Goal: Task Accomplishment & Management: Use online tool/utility

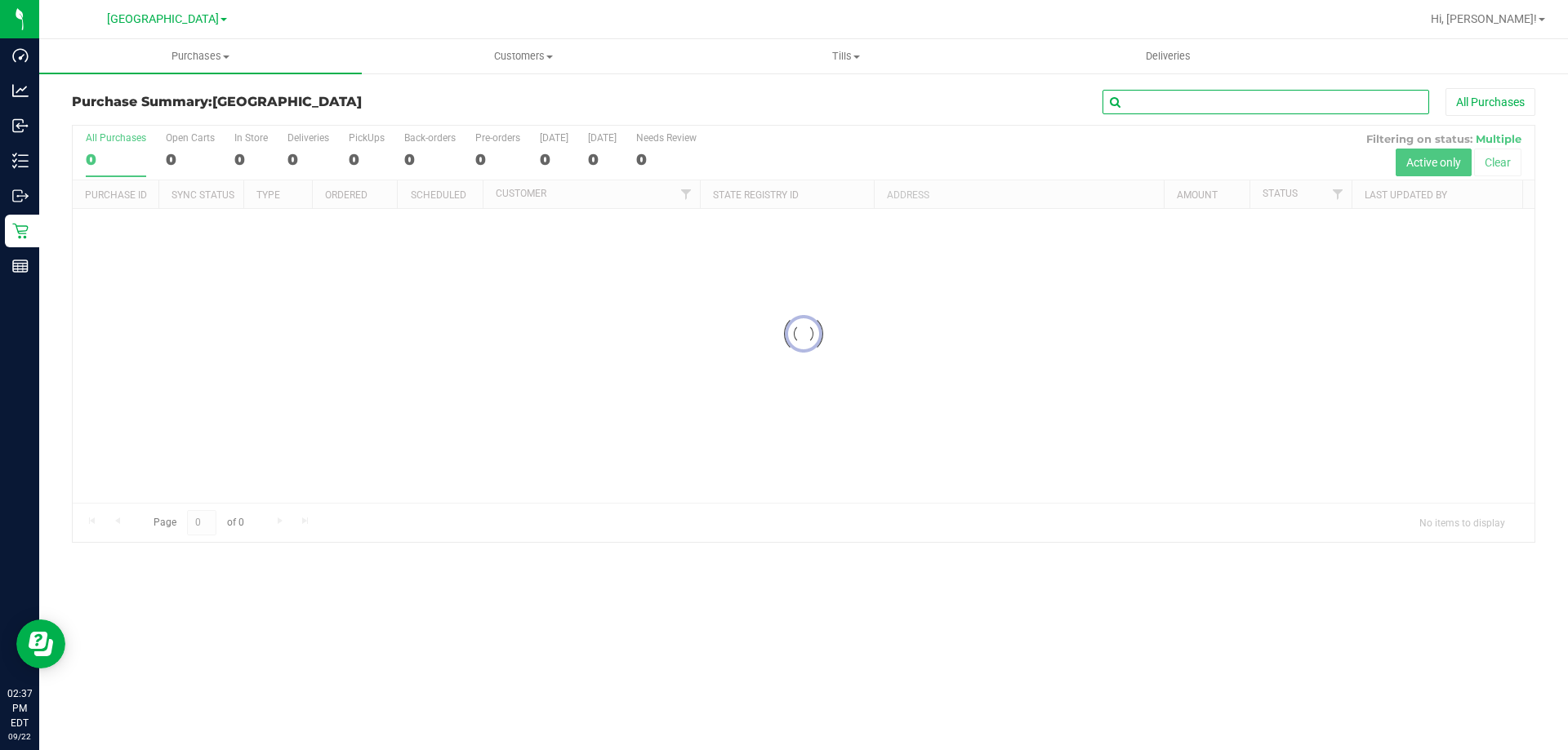
click at [1189, 102] on input "text" at bounding box center [1266, 102] width 327 height 24
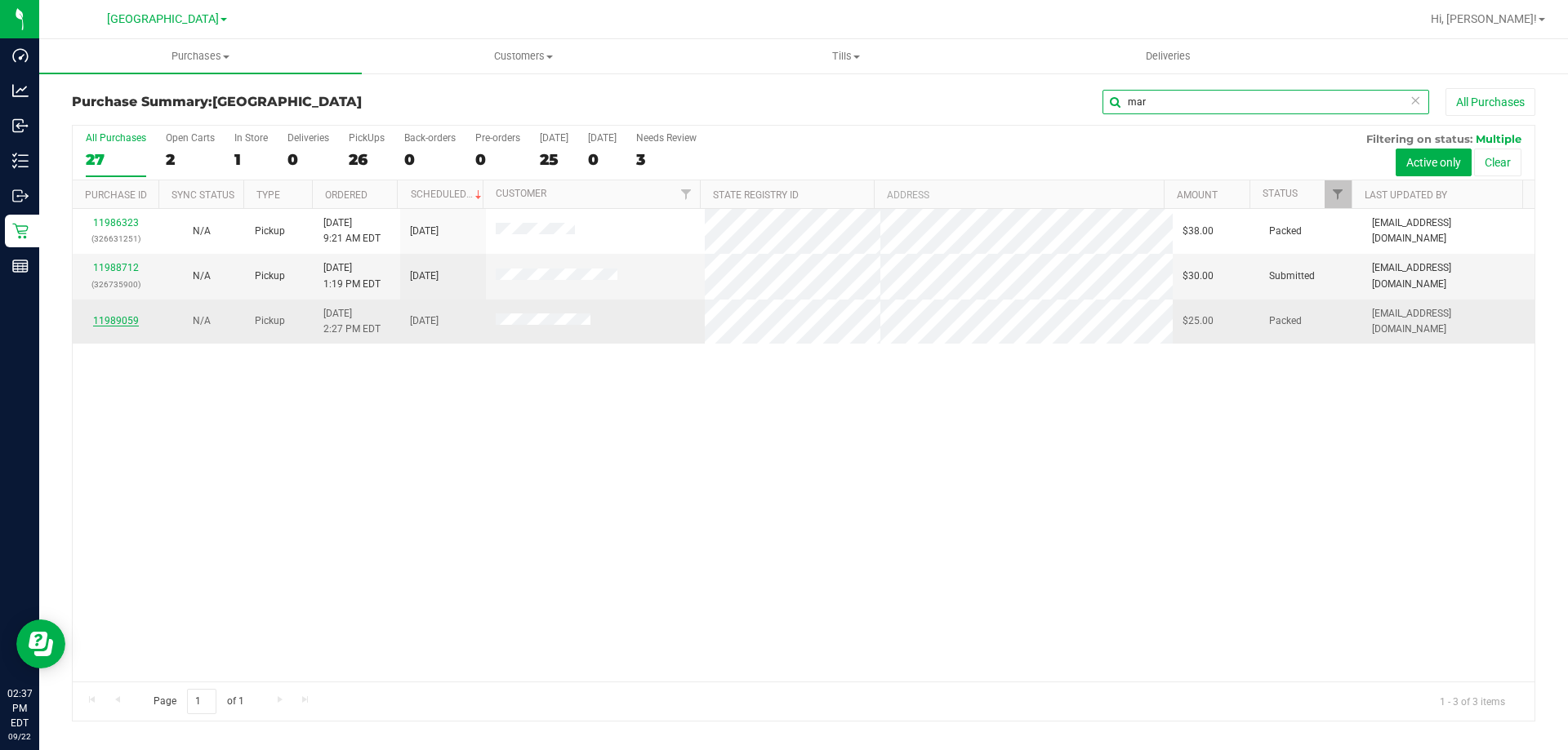
type input "mar"
click at [110, 317] on link "11989059" at bounding box center [116, 321] width 45 height 11
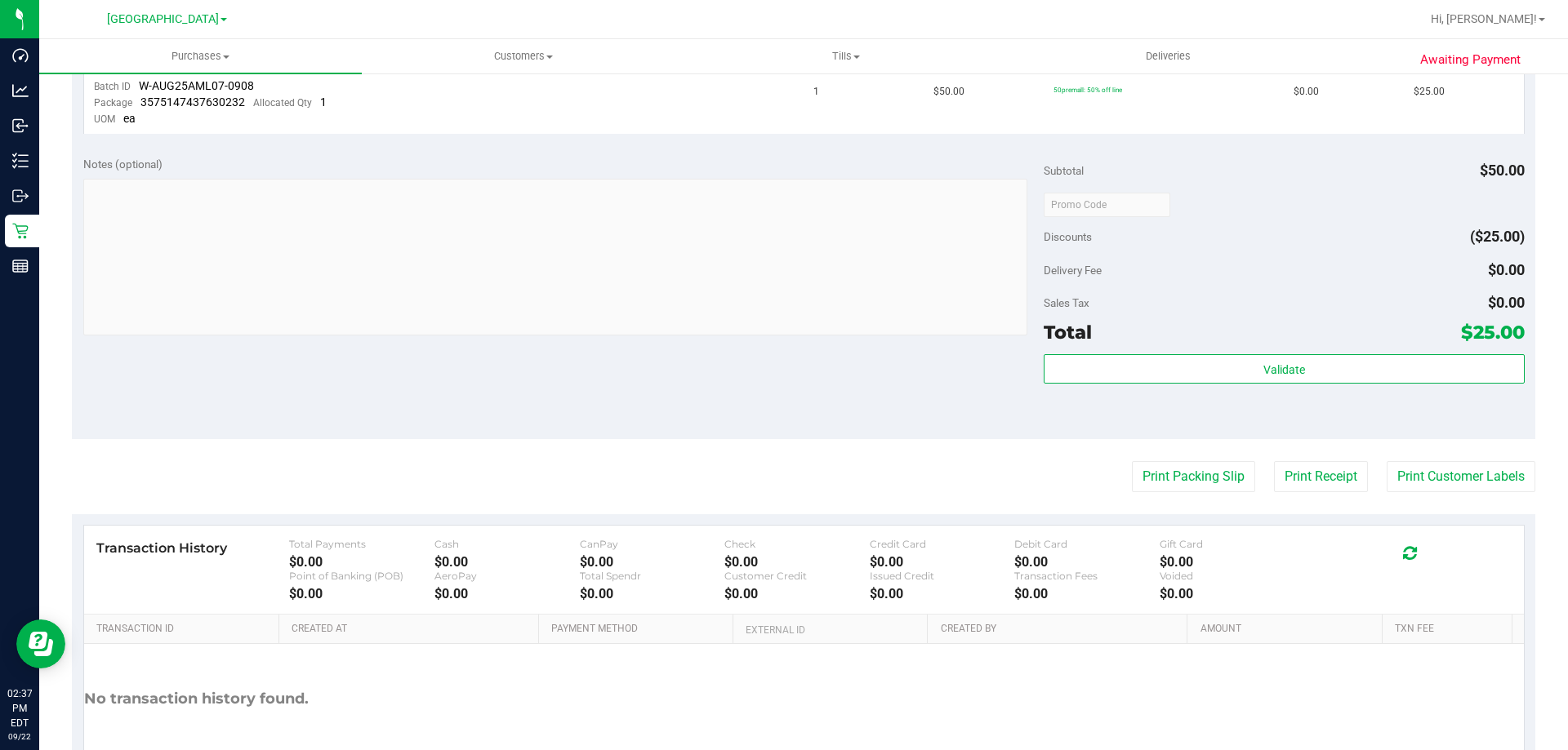
scroll to position [574, 0]
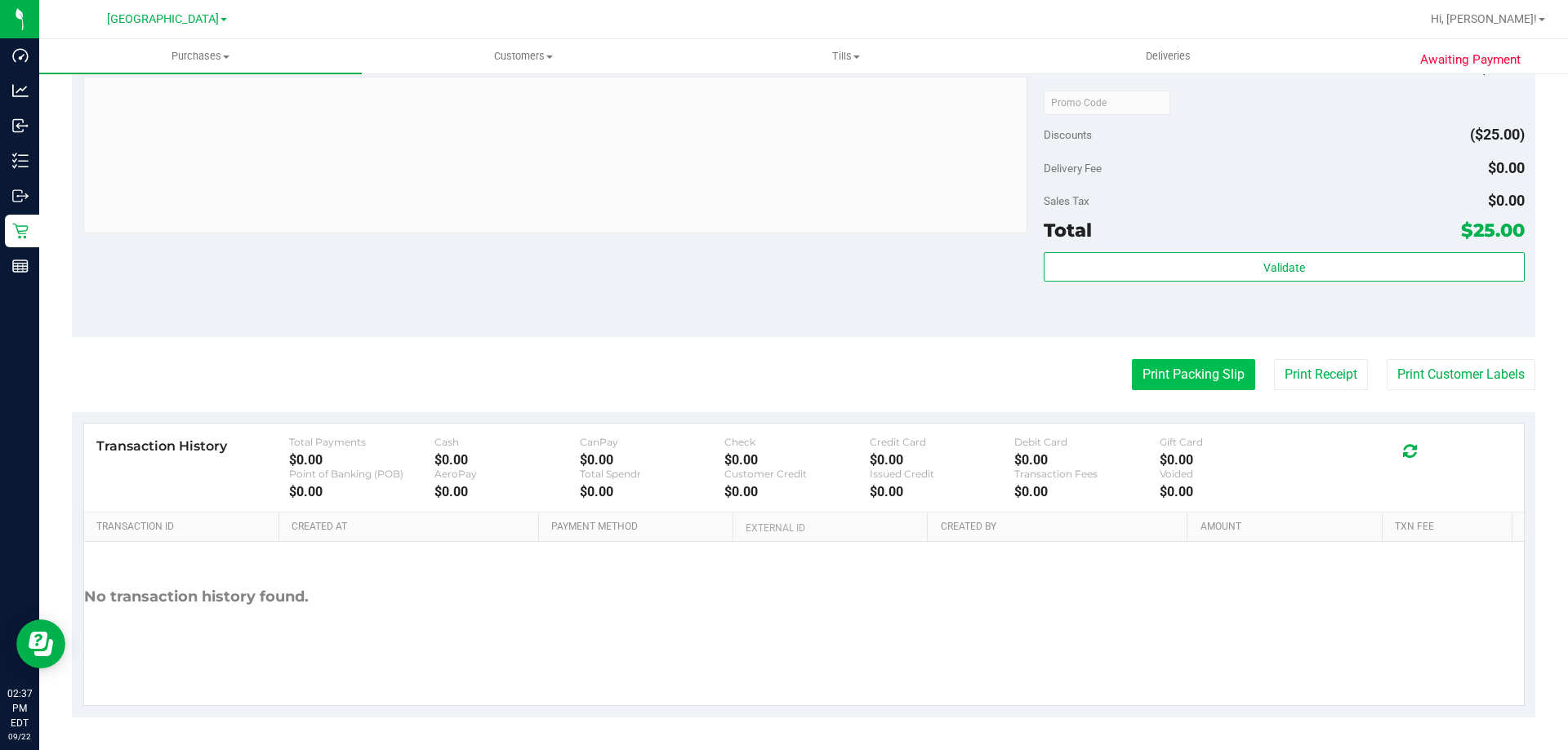
click at [1183, 382] on button "Print Packing Slip" at bounding box center [1192, 375] width 123 height 31
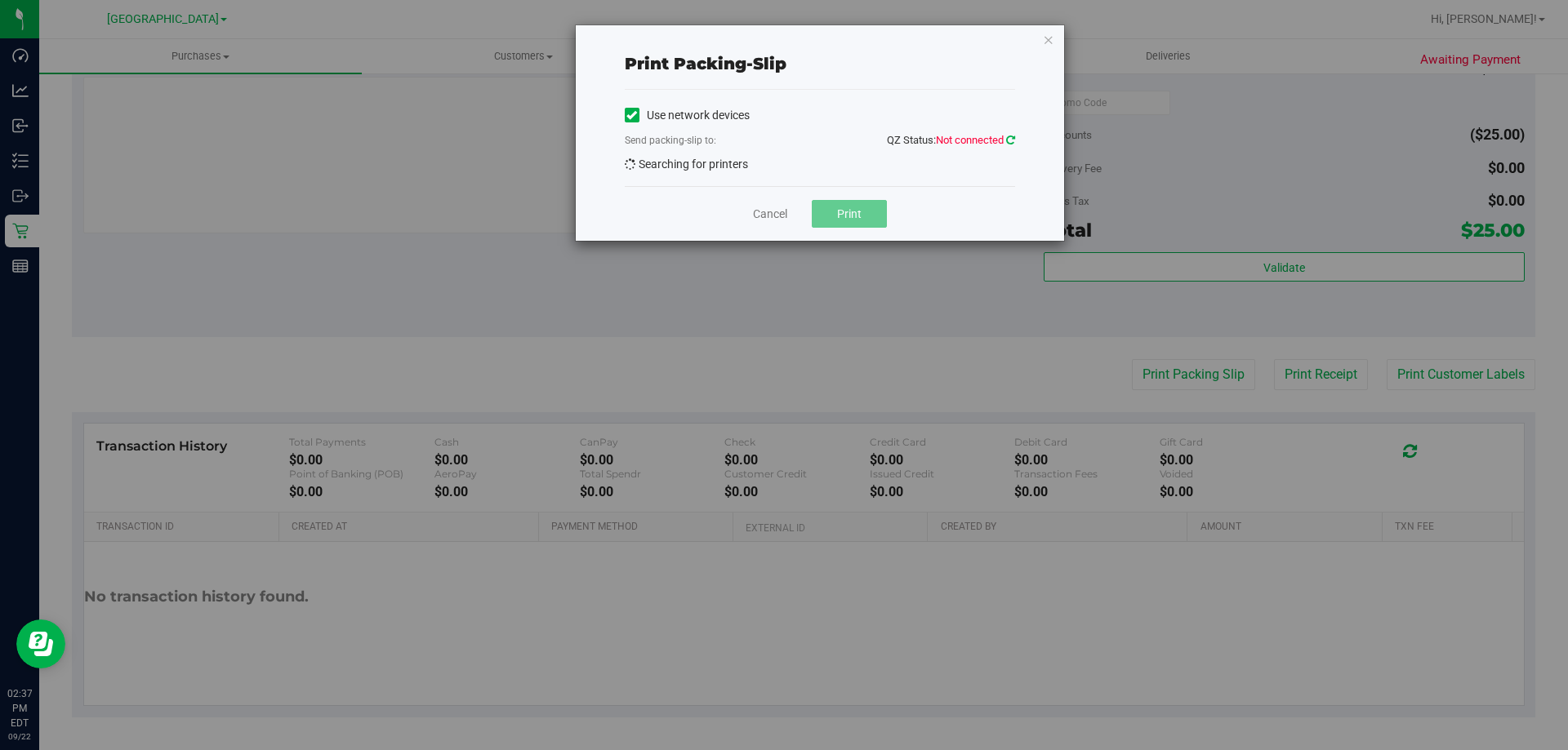
click at [1014, 141] on icon at bounding box center [1010, 140] width 9 height 10
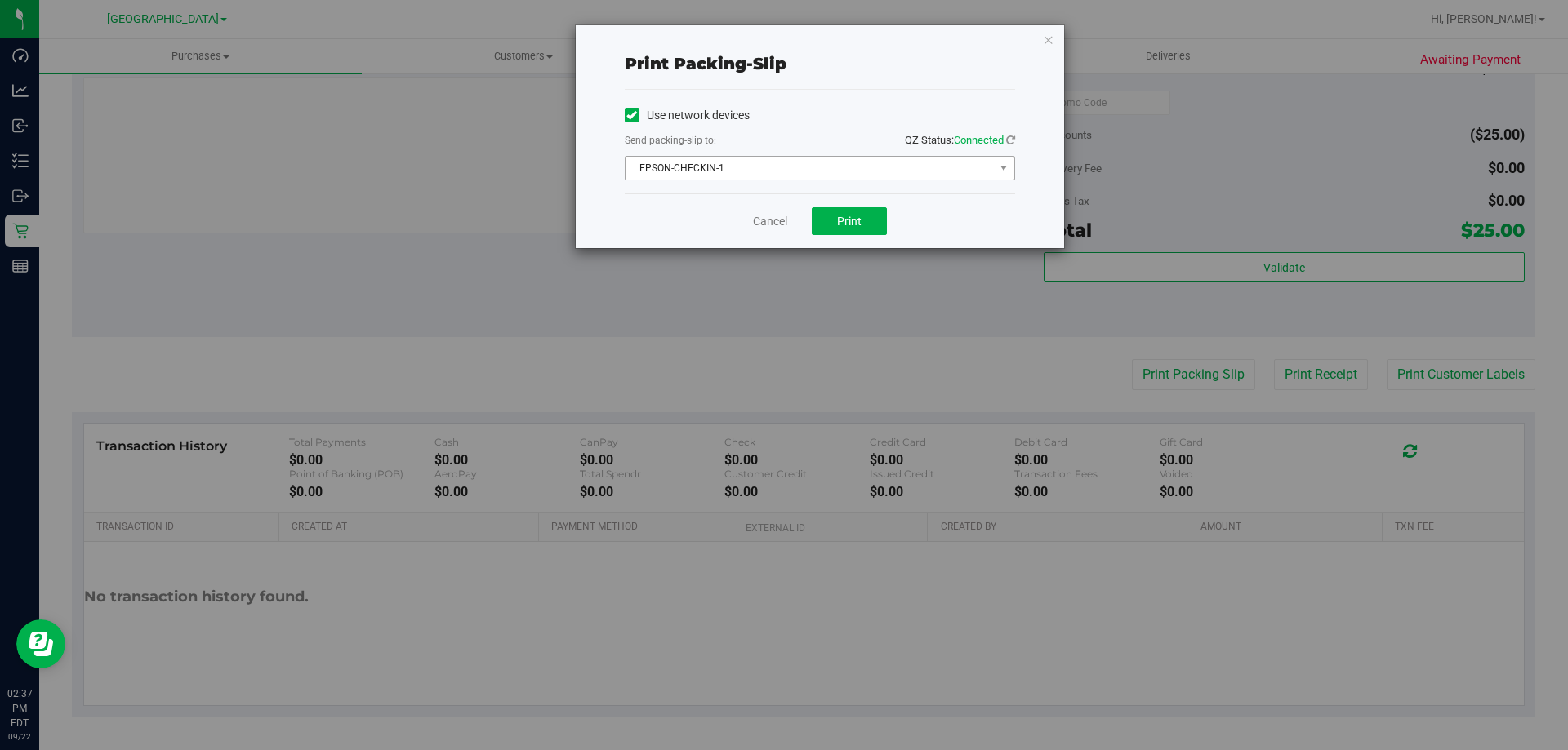
click at [787, 176] on span "EPSON-CHECKIN-1" at bounding box center [810, 168] width 368 height 23
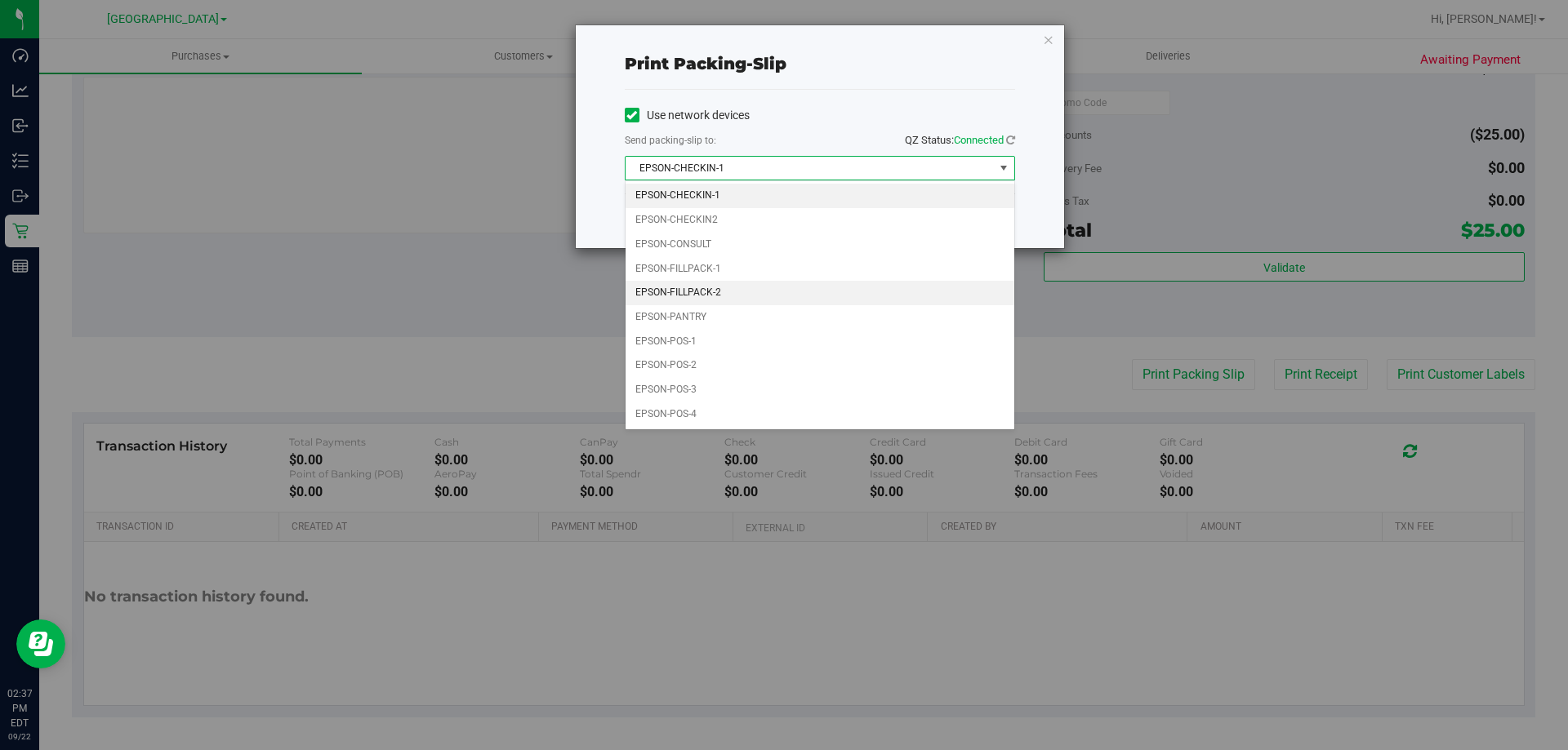
click at [721, 292] on li "EPSON-FILLPACK-2" at bounding box center [820, 293] width 389 height 24
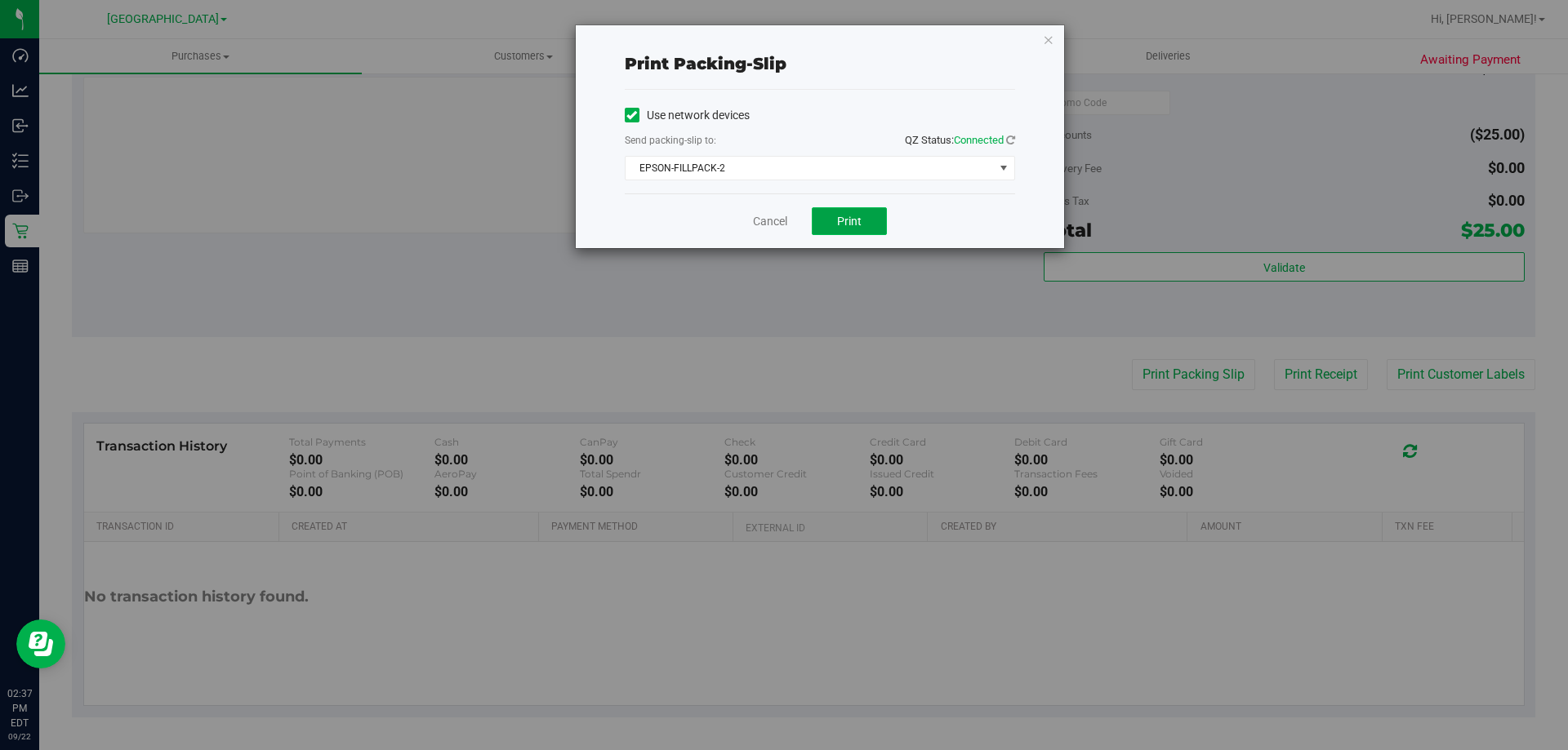
click at [851, 221] on span "Print" at bounding box center [849, 220] width 24 height 13
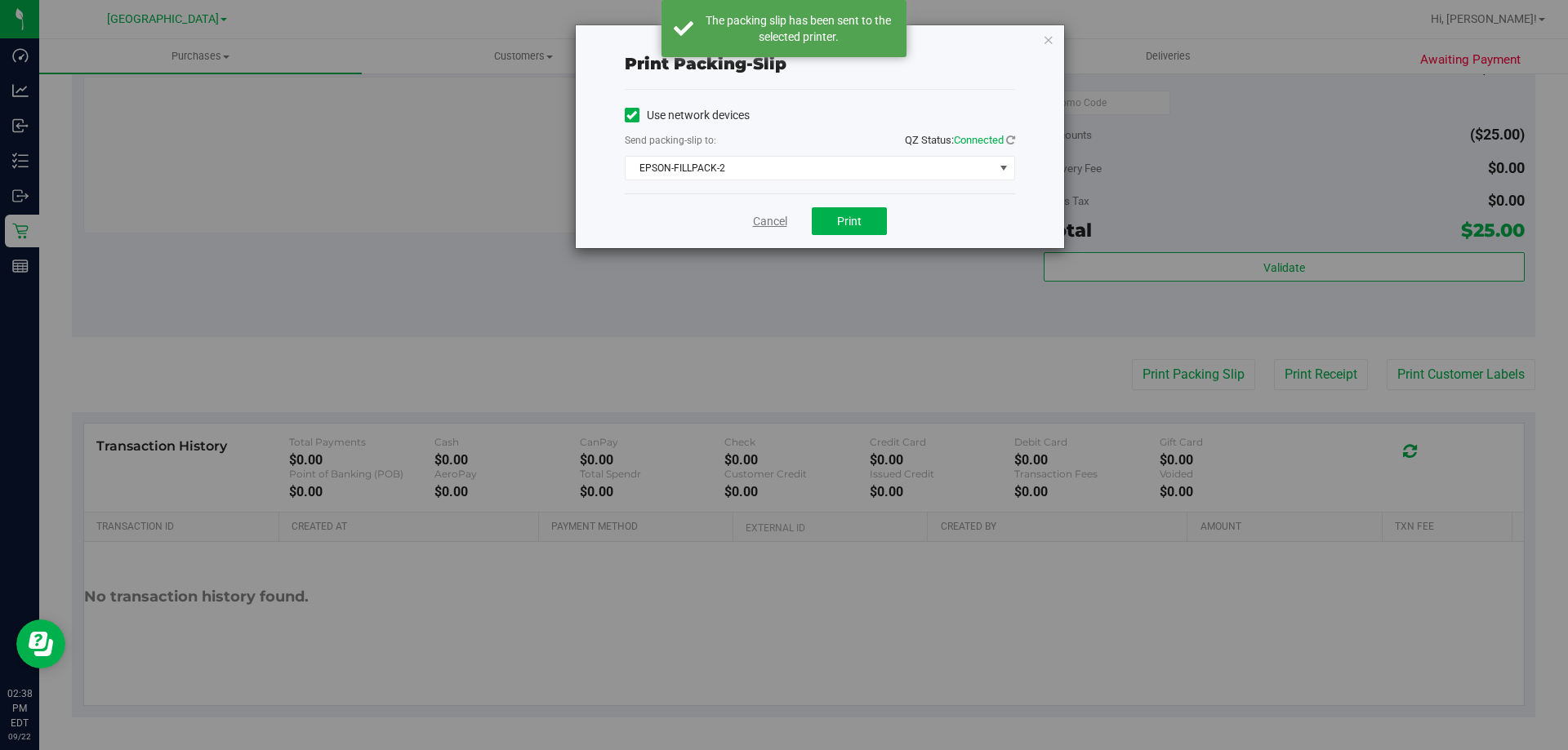
click at [770, 223] on link "Cancel" at bounding box center [770, 221] width 34 height 17
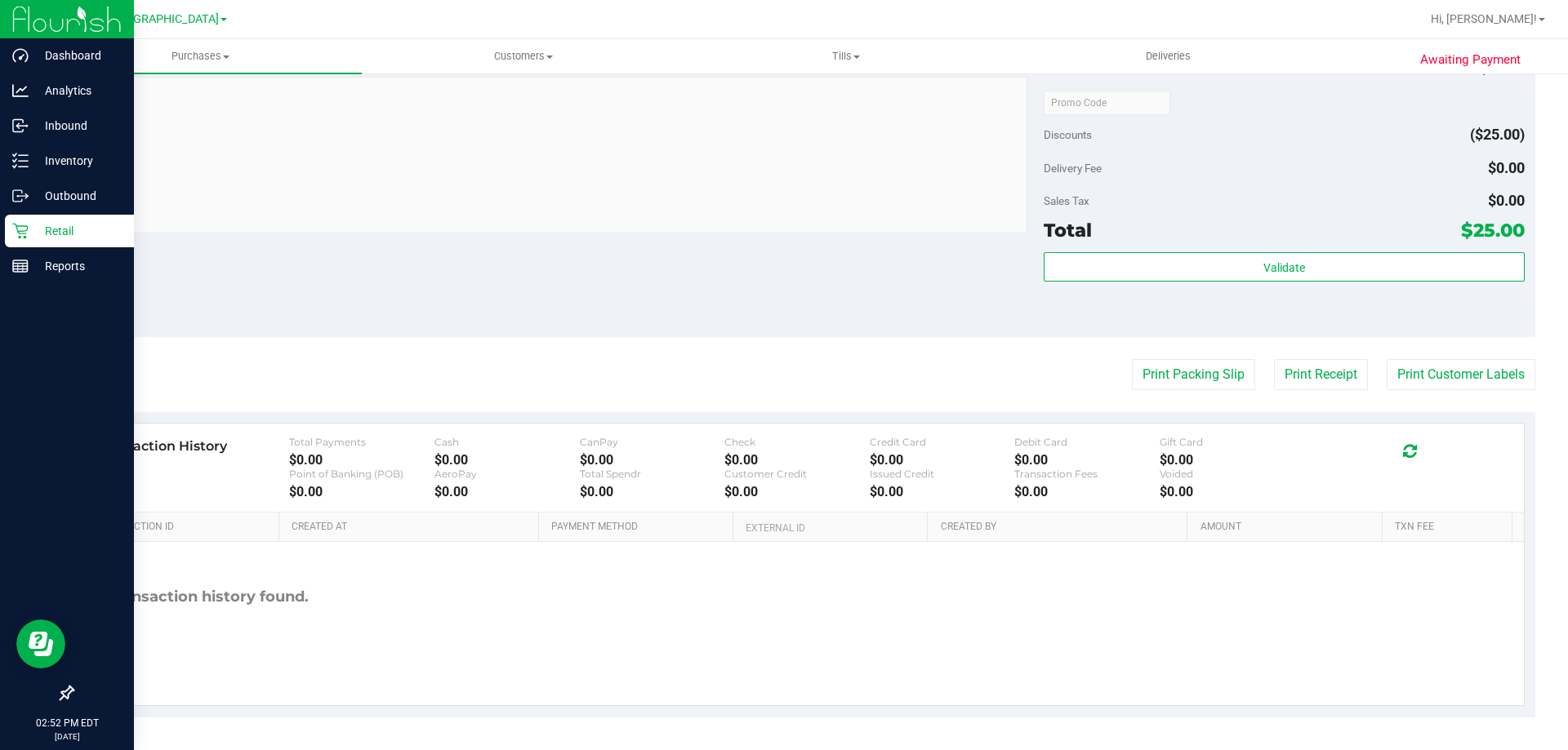
click at [21, 224] on icon at bounding box center [20, 231] width 17 height 17
